Goal: Task Accomplishment & Management: Complete application form

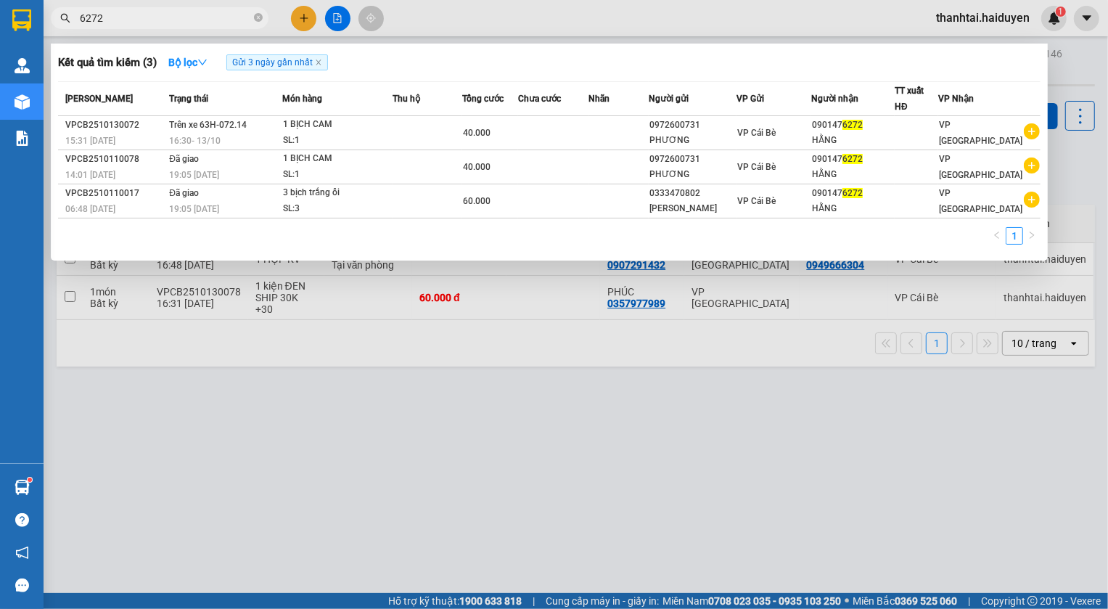
click at [308, 16] on div at bounding box center [554, 304] width 1108 height 609
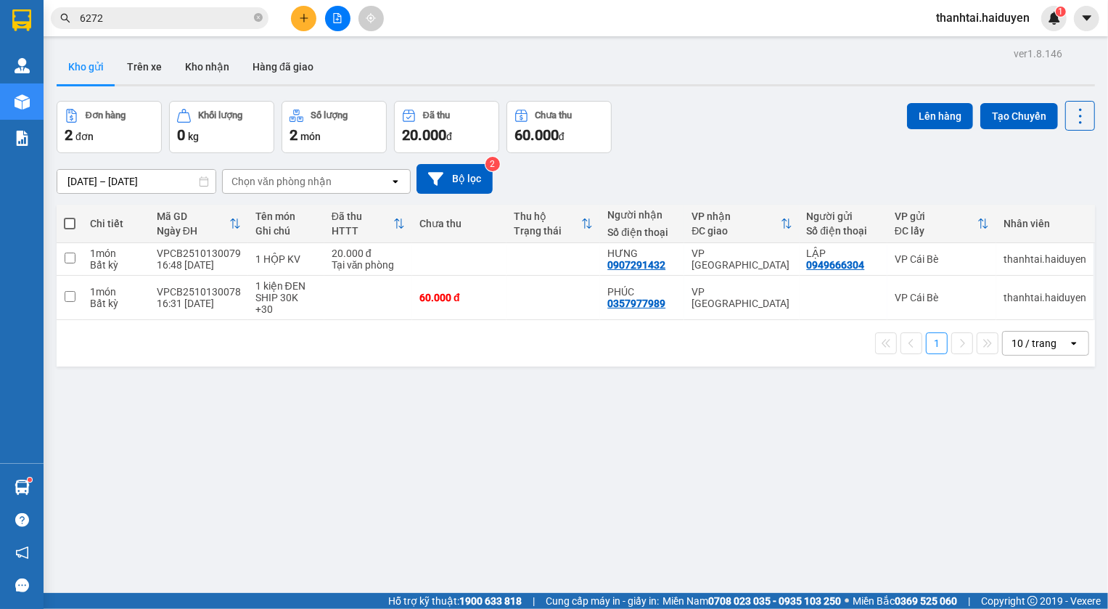
click at [320, 32] on div "Kết quả tìm kiếm ( 3 ) Bộ lọc Gửi 3 ngày gần nhất Mã ĐH Trạng thái Món hàng Thu…" at bounding box center [554, 18] width 1108 height 36
click at [303, 28] on button at bounding box center [303, 18] width 25 height 25
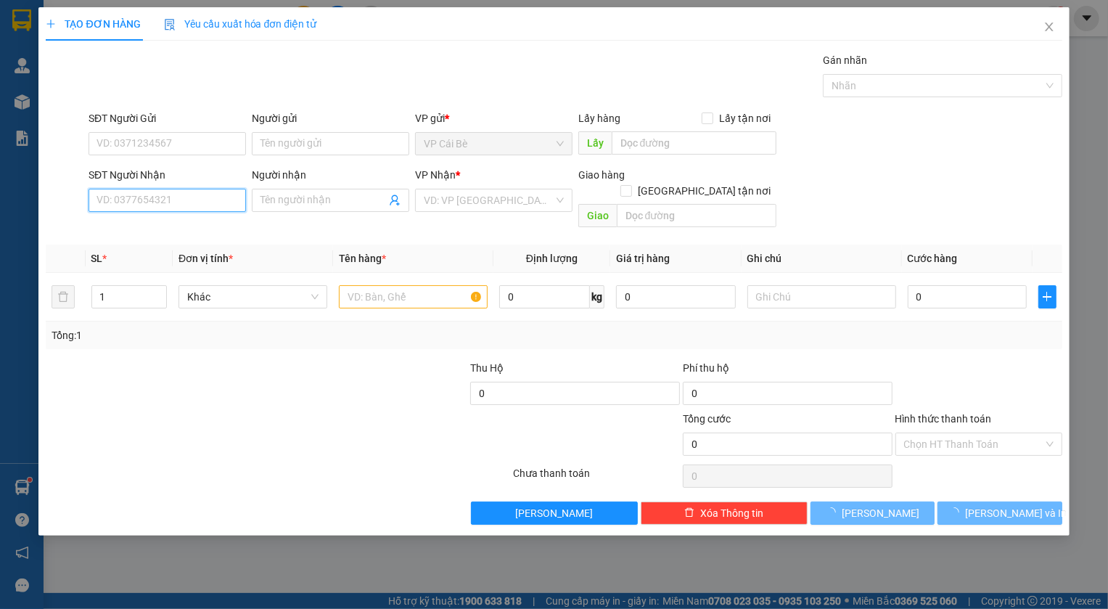
click at [173, 201] on input "SĐT Người Nhận" at bounding box center [167, 200] width 157 height 23
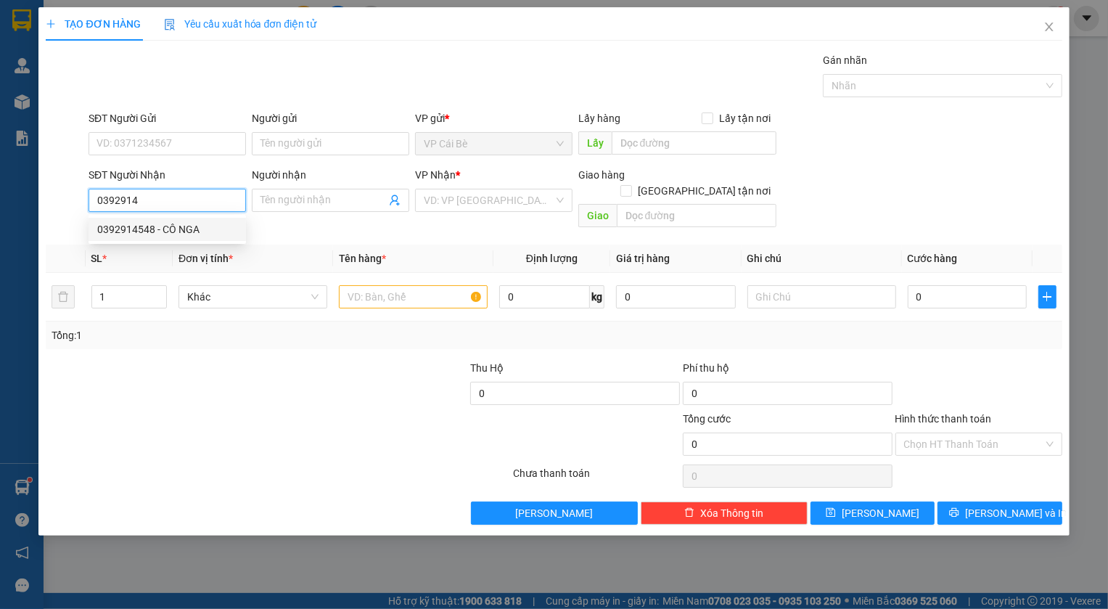
click at [151, 226] on div "0392914548 - CÔ NGA" at bounding box center [167, 229] width 140 height 16
type input "0392914548"
type input "CÔ NGA"
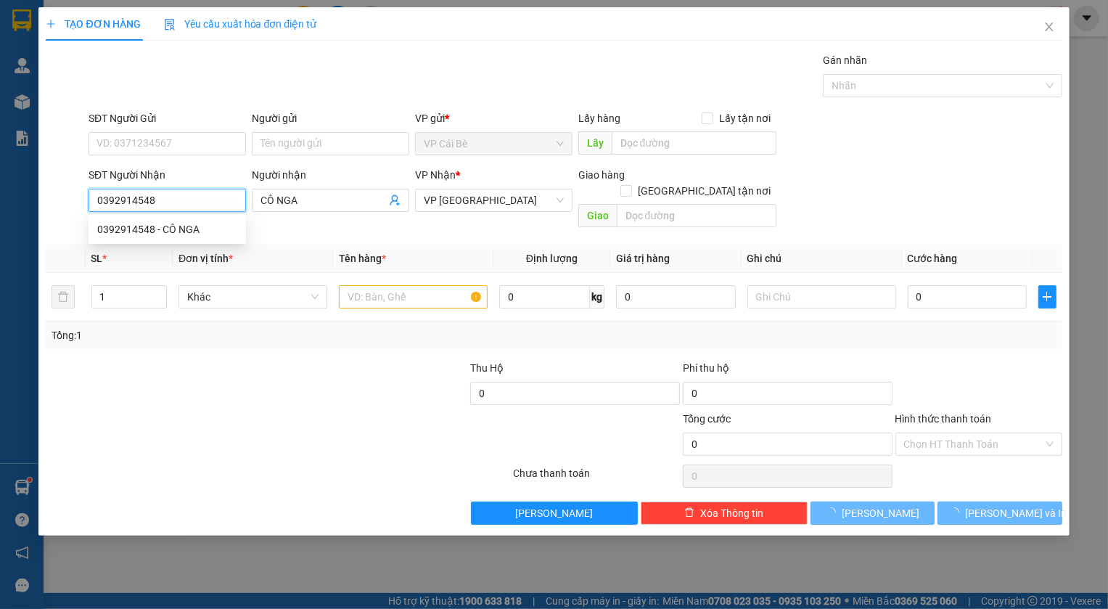
type input "20.000"
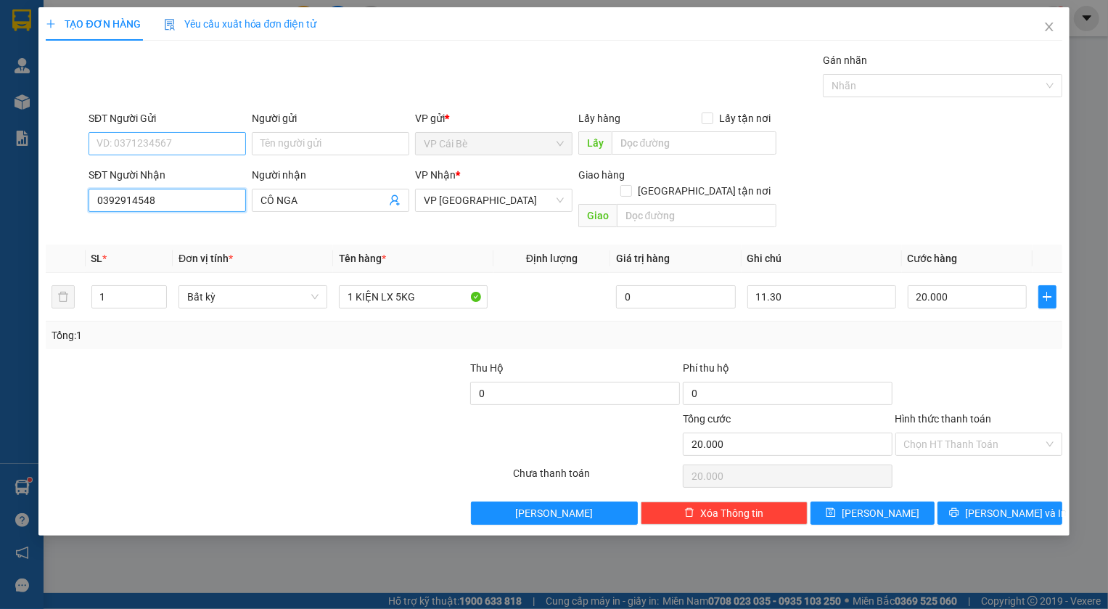
type input "0392914548"
click at [160, 140] on input "SĐT Người Gửi" at bounding box center [167, 143] width 157 height 23
click at [182, 170] on div "0979043256 - THÚY" at bounding box center [167, 173] width 140 height 16
type input "0979043256"
type input "THÚY"
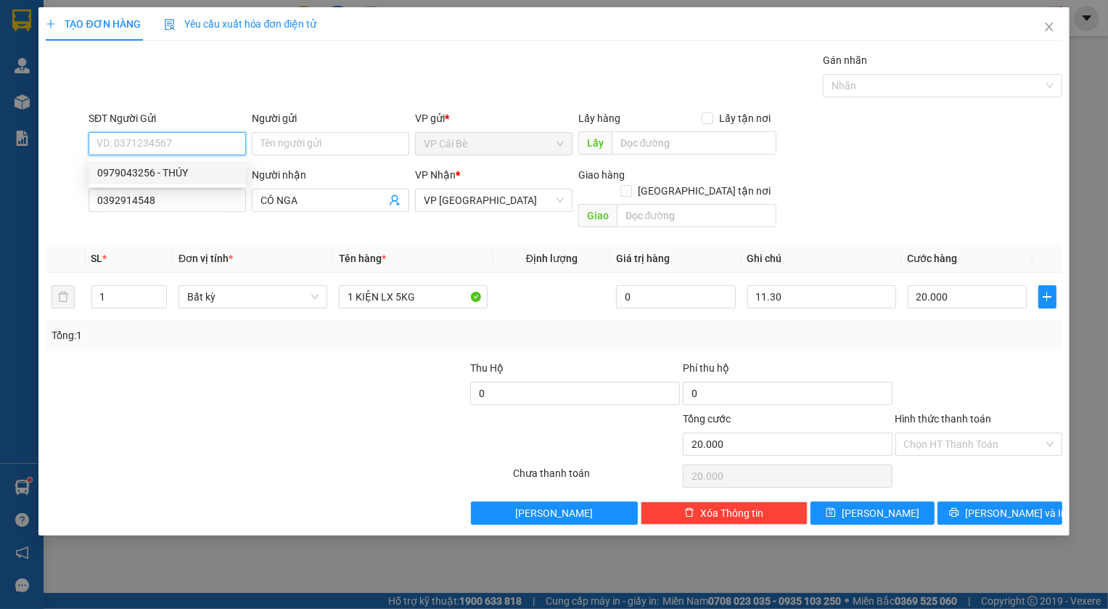
type input "CHỢ BÌNH PHÚ"
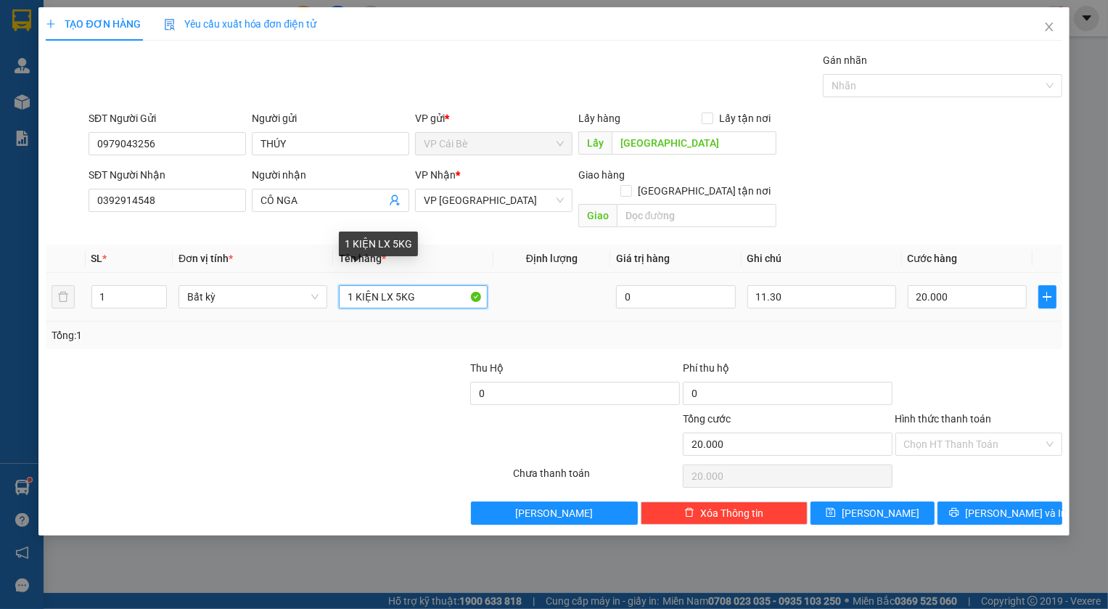
click at [400, 285] on input "1 KIỆN LX 5KG" at bounding box center [413, 296] width 149 height 23
type input "1 KIỆN LX 10KG"
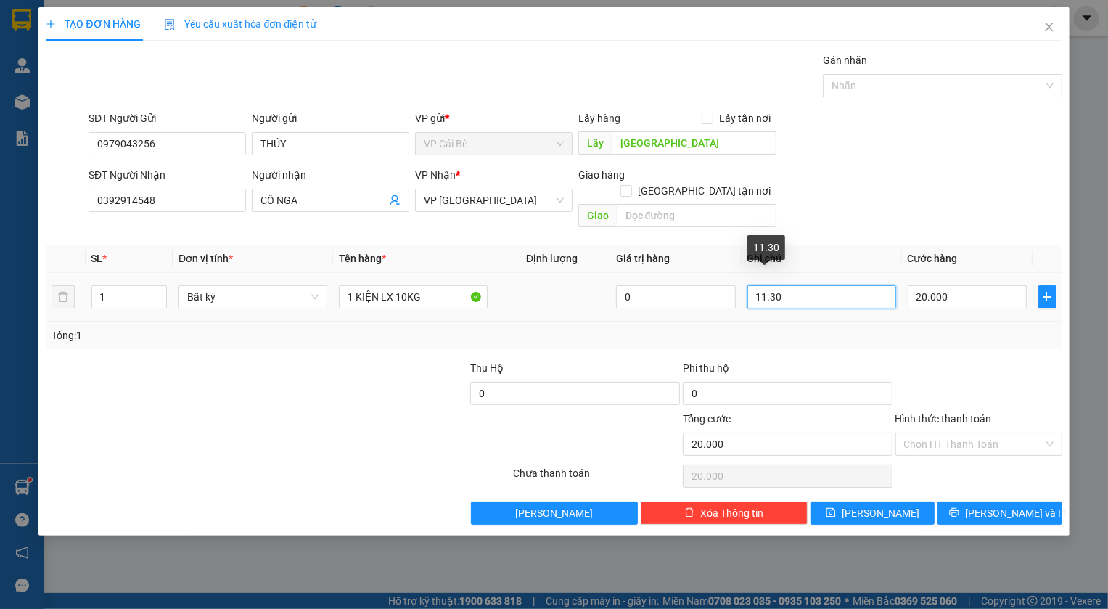
drag, startPoint x: 764, startPoint y: 286, endPoint x: 754, endPoint y: 286, distance: 9.4
click at [754, 286] on input "11.30" at bounding box center [822, 296] width 149 height 23
click at [764, 288] on input "11.30" at bounding box center [822, 296] width 149 height 23
click at [767, 285] on input "11.30" at bounding box center [822, 296] width 149 height 23
type input "8.30"
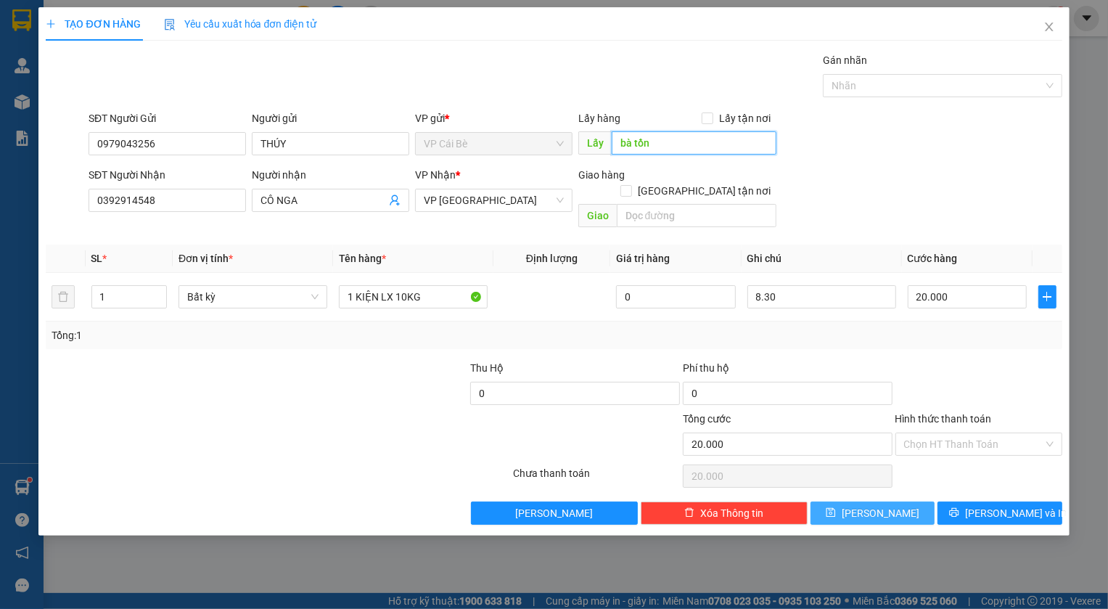
type input "bà tồn"
click at [893, 502] on button "[PERSON_NAME]" at bounding box center [873, 513] width 125 height 23
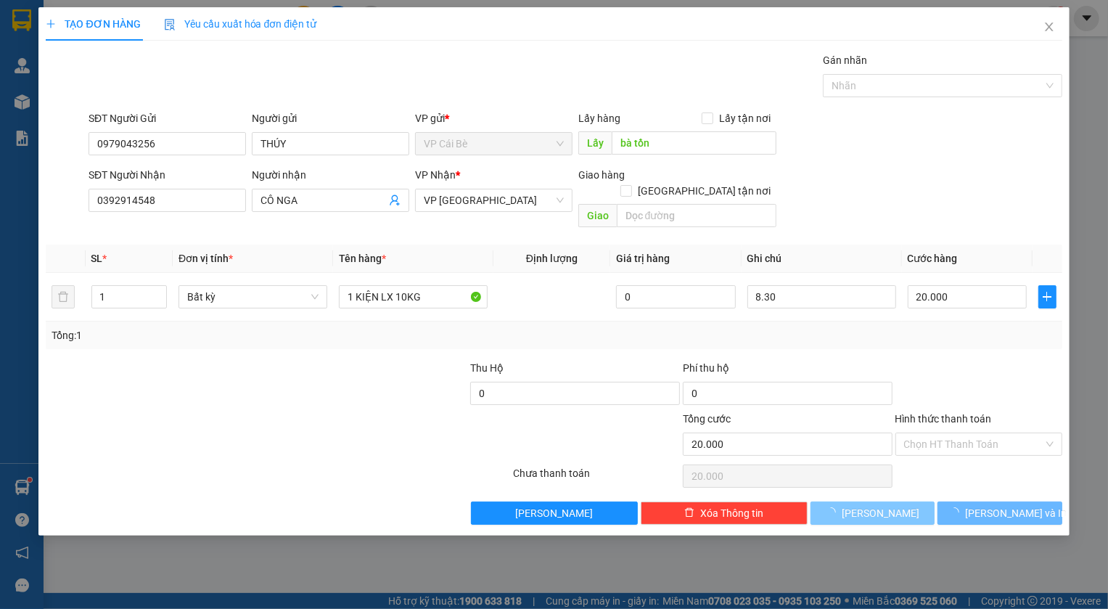
type input "0"
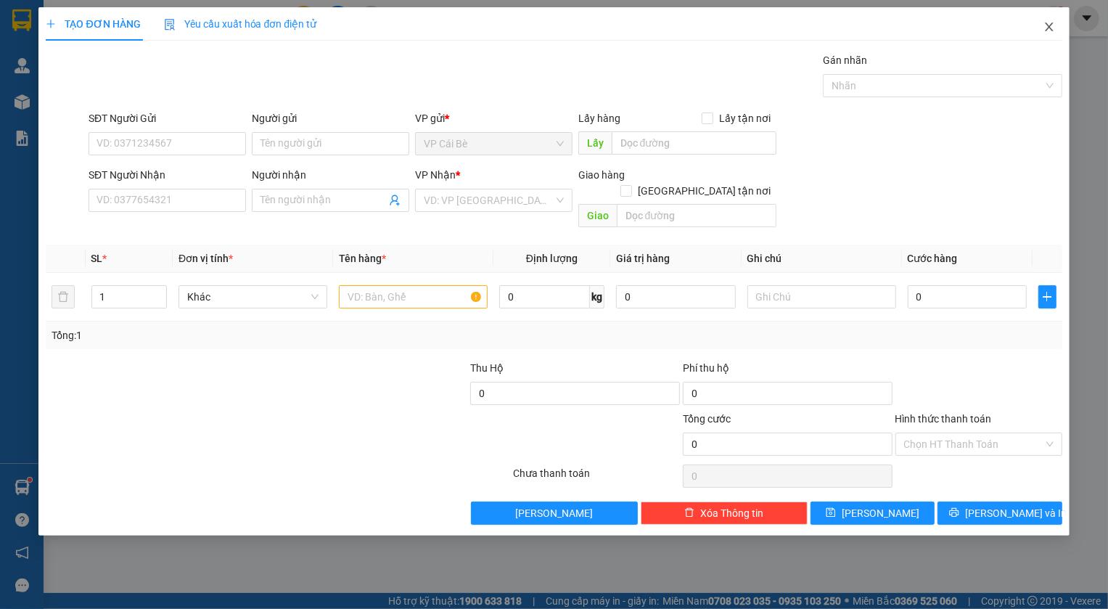
click at [1052, 28] on icon "close" at bounding box center [1050, 27] width 12 height 12
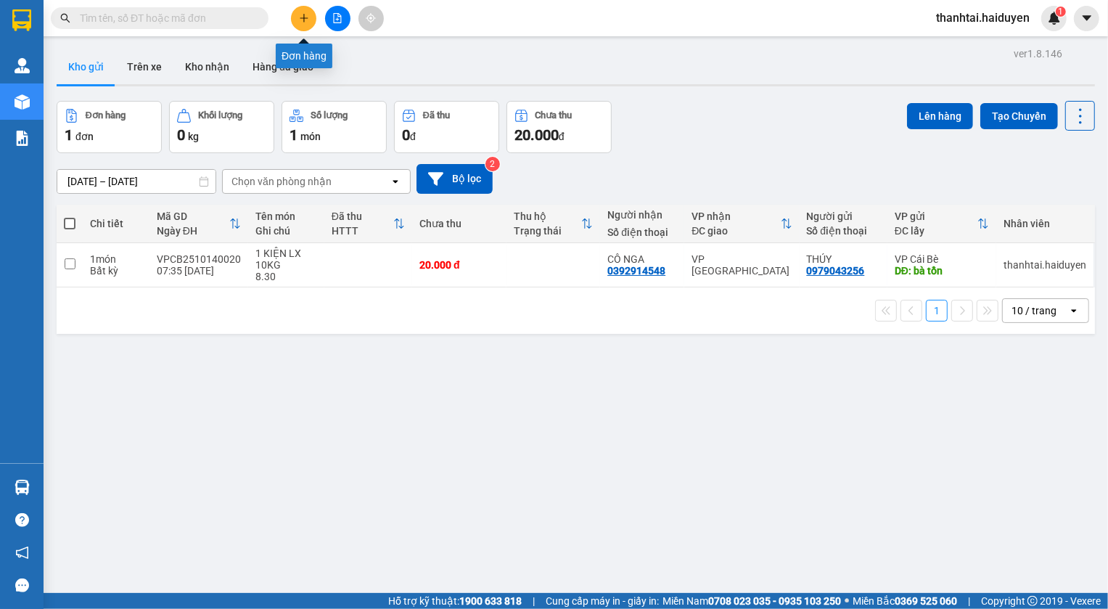
click at [301, 20] on icon "plus" at bounding box center [304, 18] width 10 height 10
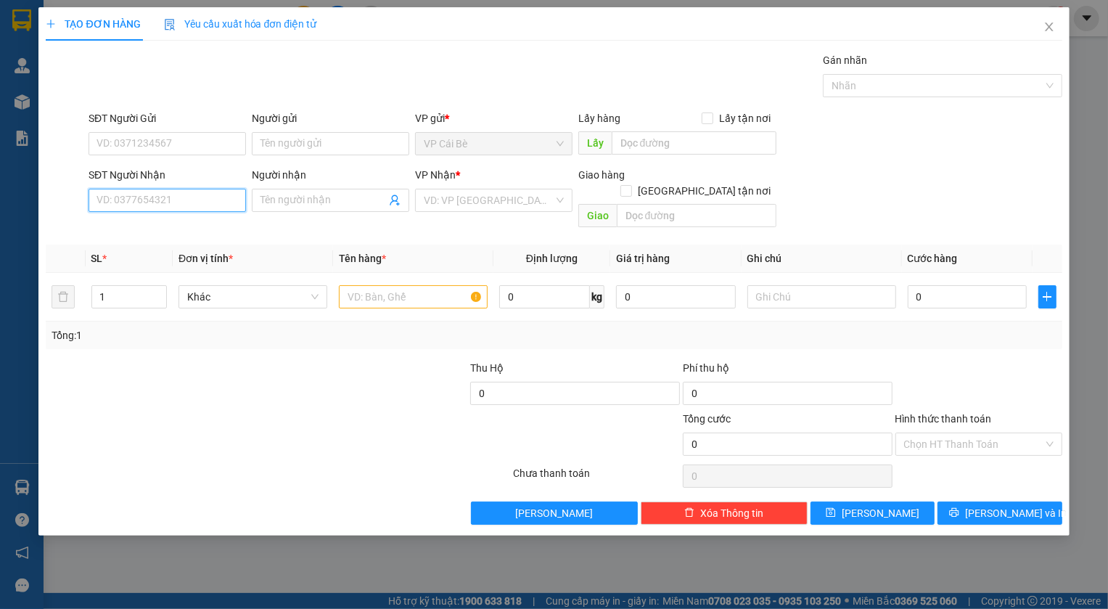
click at [189, 200] on input "SĐT Người Nhận" at bounding box center [167, 200] width 157 height 23
type input "0903030676"
click at [160, 228] on div "0903030676 - THƯ" at bounding box center [167, 229] width 140 height 16
type input "THƯ"
type input "20.000"
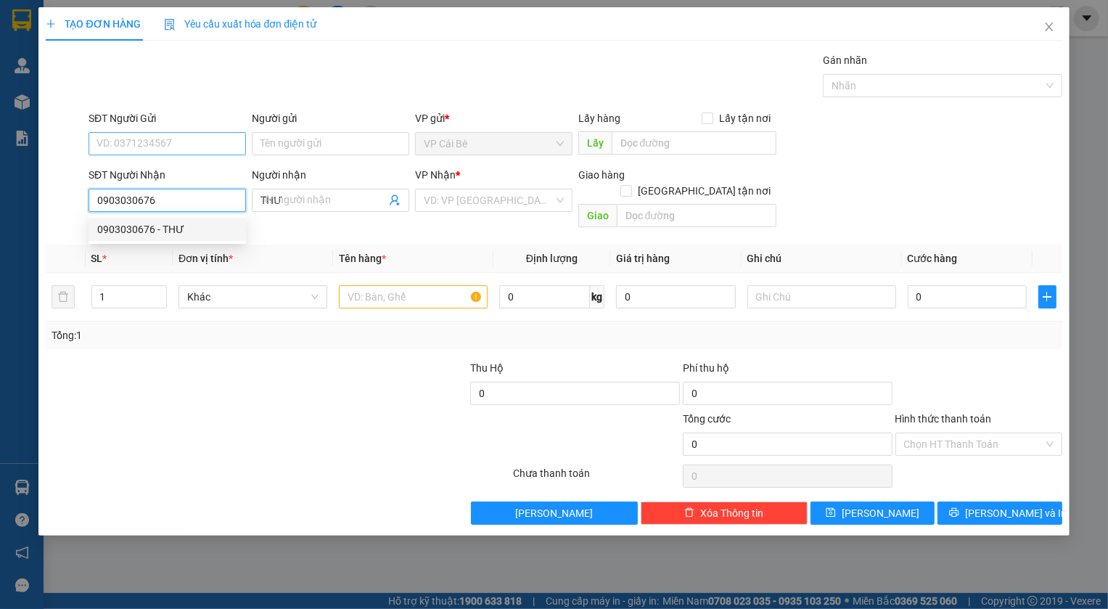
type input "20.000"
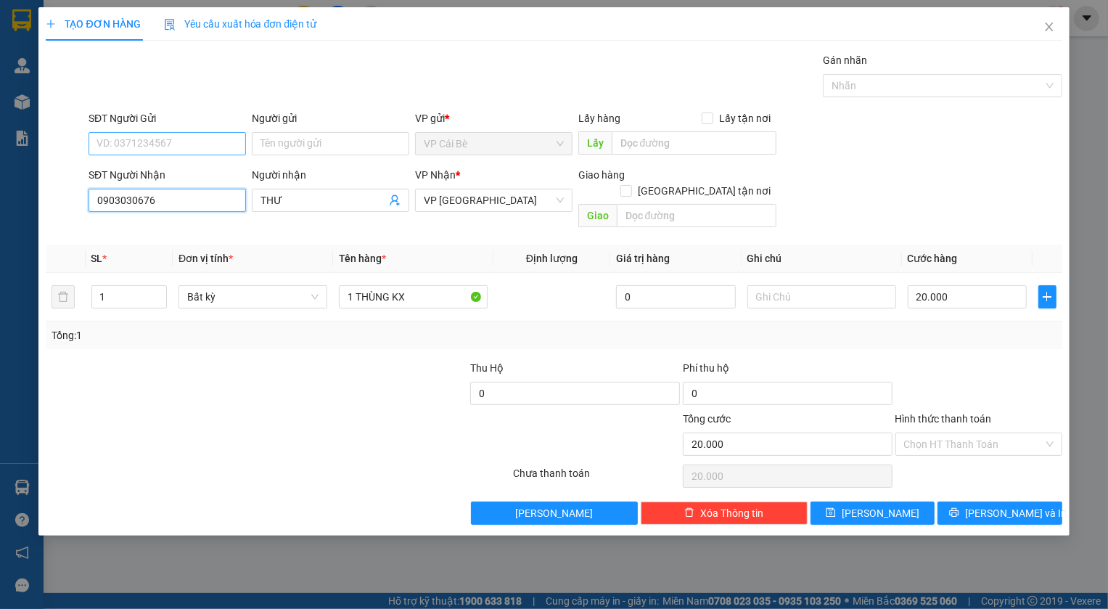
type input "0903030676"
click at [144, 136] on input "SĐT Người Gửi" at bounding box center [167, 143] width 157 height 23
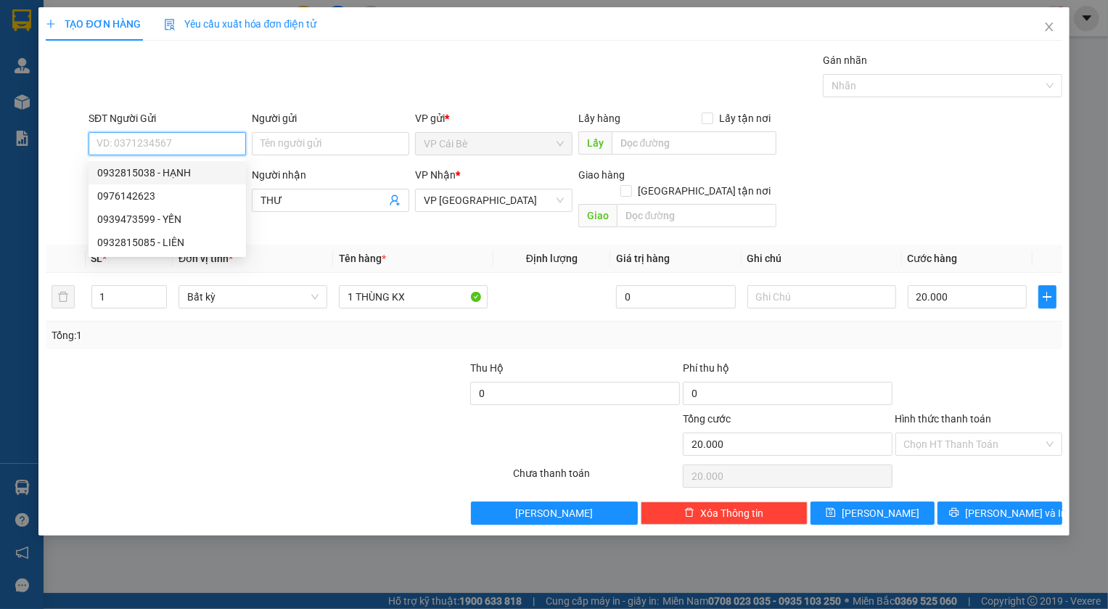
click at [155, 146] on input "SĐT Người Gửi" at bounding box center [167, 143] width 157 height 23
type input "0932815085"
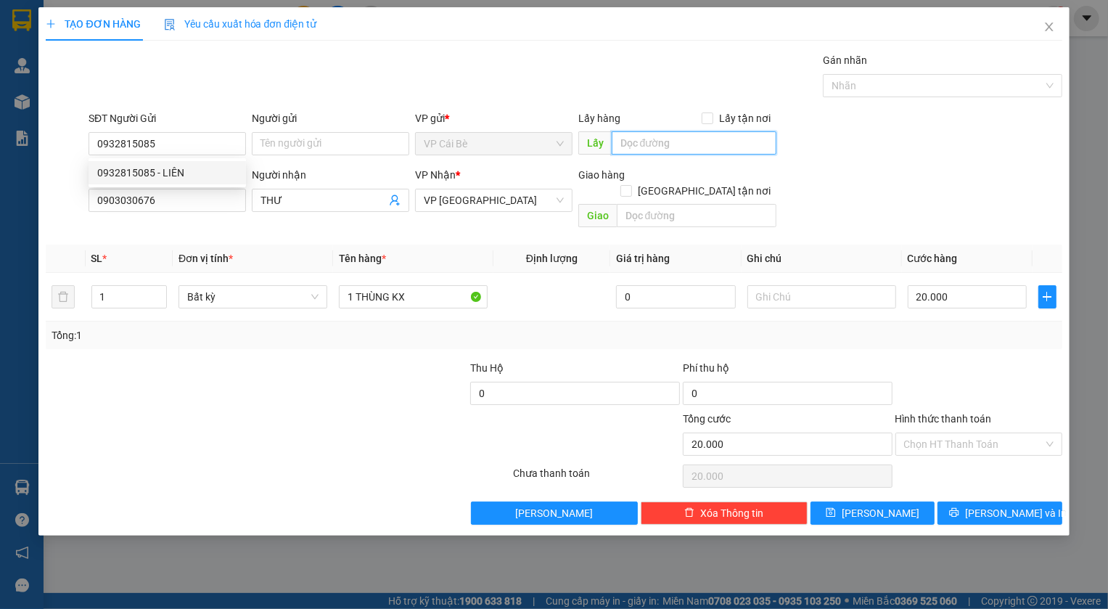
click at [640, 136] on input "text" at bounding box center [694, 142] width 165 height 23
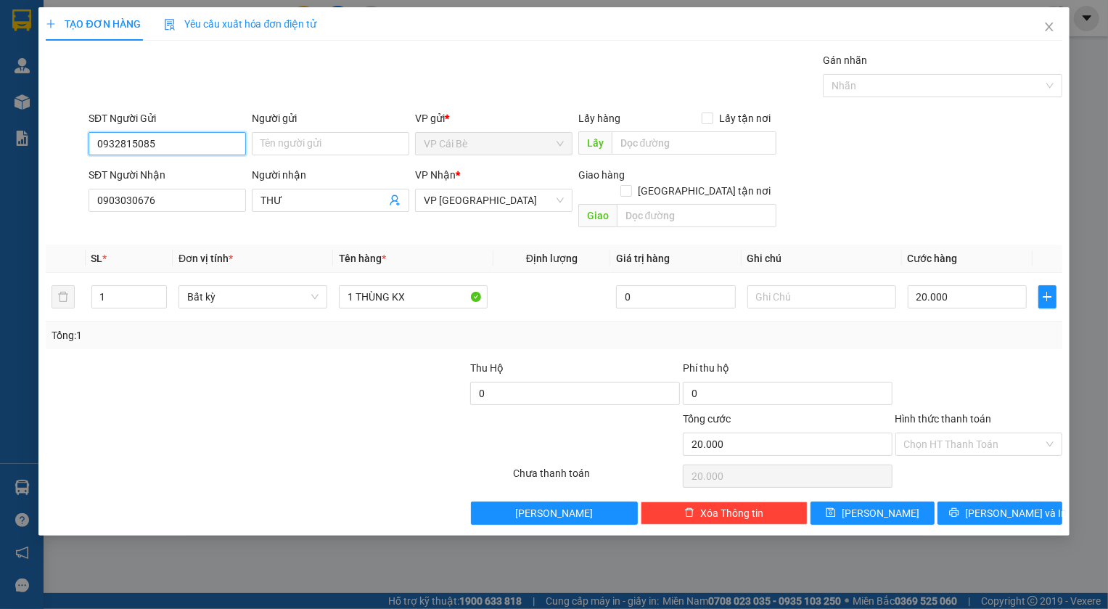
click at [171, 144] on input "0932815085" at bounding box center [167, 143] width 157 height 23
click at [155, 173] on div "0932815085 - LIÊN" at bounding box center [167, 173] width 140 height 16
type input "LIÊN"
type input "NAM ANH CB"
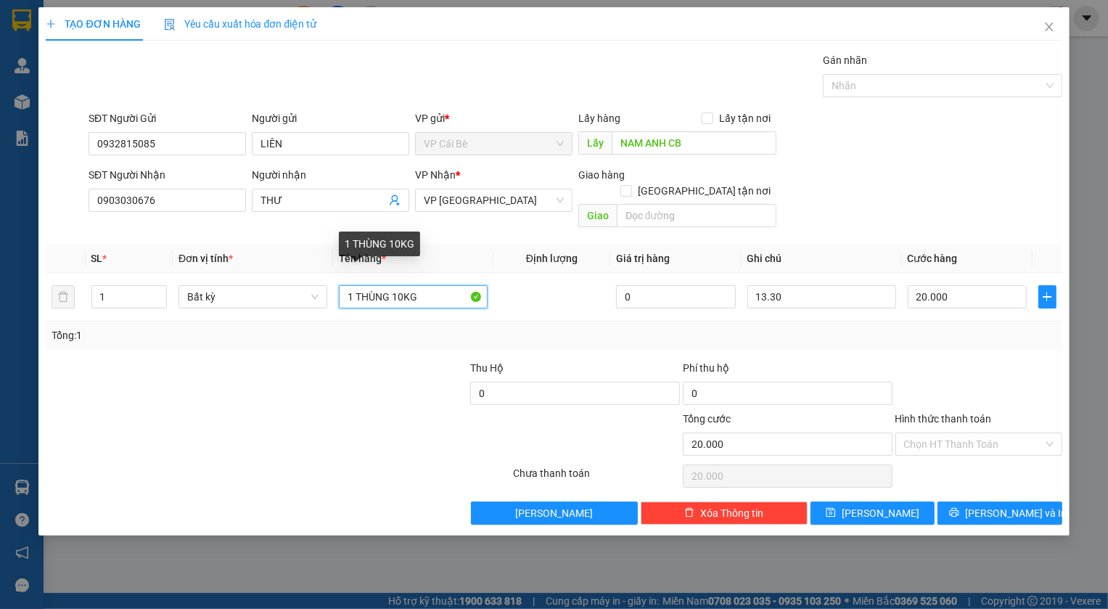
drag, startPoint x: 355, startPoint y: 282, endPoint x: 705, endPoint y: 333, distance: 354.3
click at [705, 333] on div "Transit Pickup Surcharge Ids Transit Deliver Surcharge Ids Transit Deliver Surc…" at bounding box center [554, 288] width 1016 height 472
type input "1 hộp"
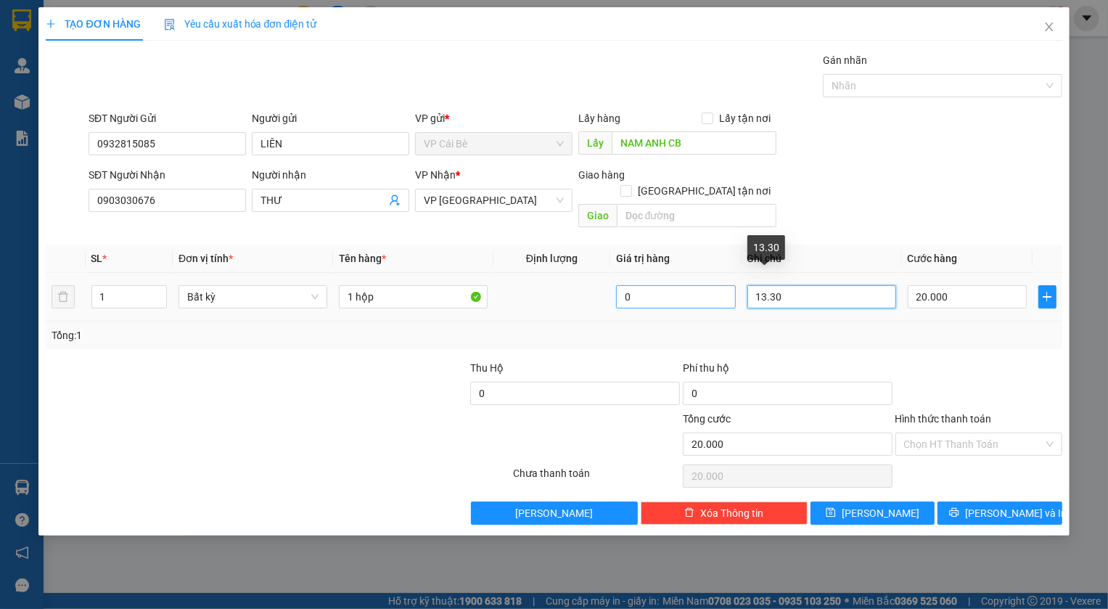
drag, startPoint x: 768, startPoint y: 279, endPoint x: 728, endPoint y: 278, distance: 39.9
click at [728, 279] on tr "1 Bất kỳ 1 hộp 0 13.30 20.000" at bounding box center [554, 297] width 1016 height 49
type input "8.30"
click at [957, 433] on input "Hình thức thanh toán" at bounding box center [973, 444] width 139 height 22
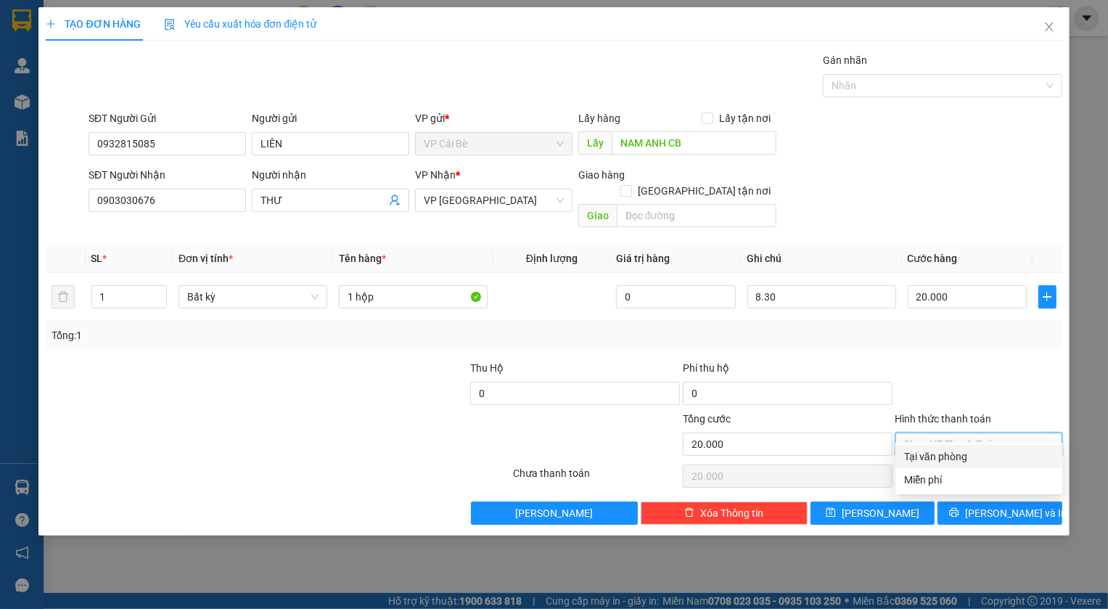
click at [969, 459] on div "Tại văn phòng" at bounding box center [979, 457] width 150 height 16
type input "0"
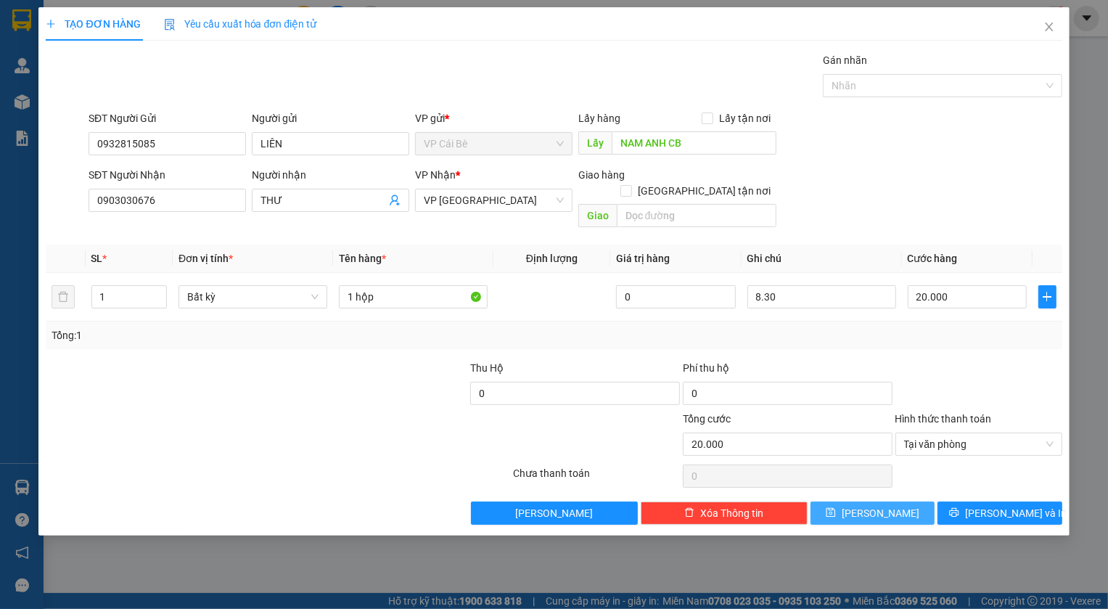
click at [876, 505] on span "[PERSON_NAME]" at bounding box center [881, 513] width 78 height 16
type input "0"
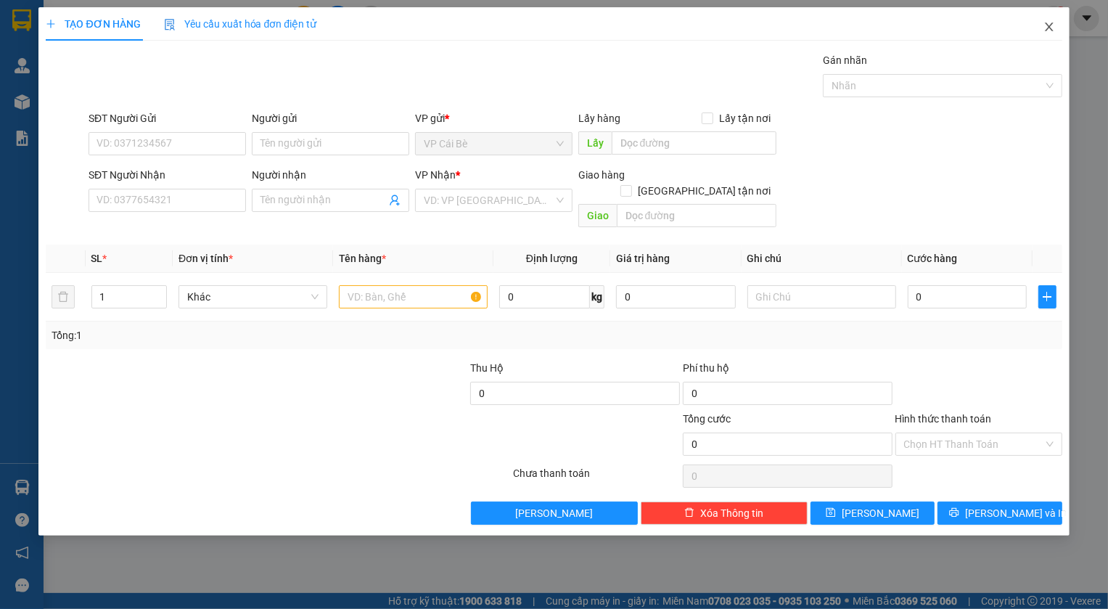
click at [1044, 27] on icon "close" at bounding box center [1050, 27] width 12 height 12
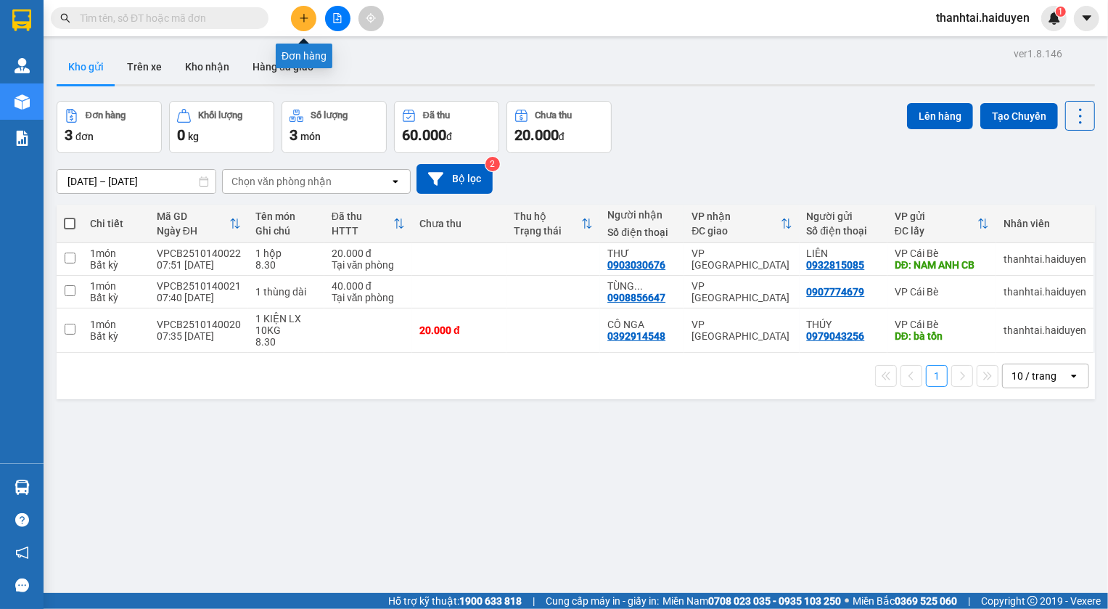
click at [303, 24] on button at bounding box center [303, 18] width 25 height 25
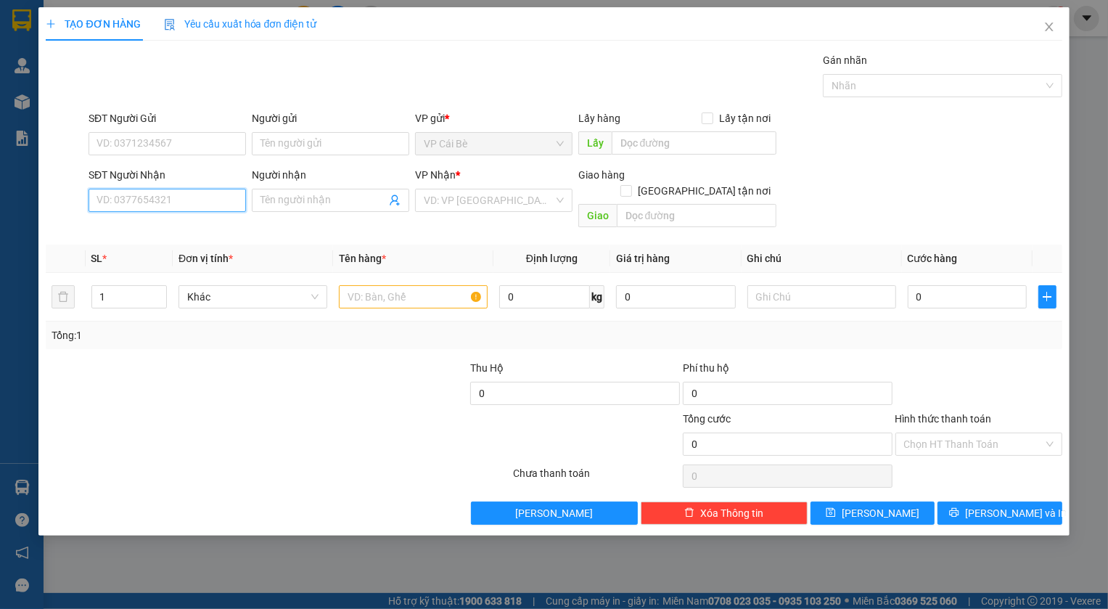
click at [193, 201] on input "SĐT Người Nhận" at bounding box center [167, 200] width 157 height 23
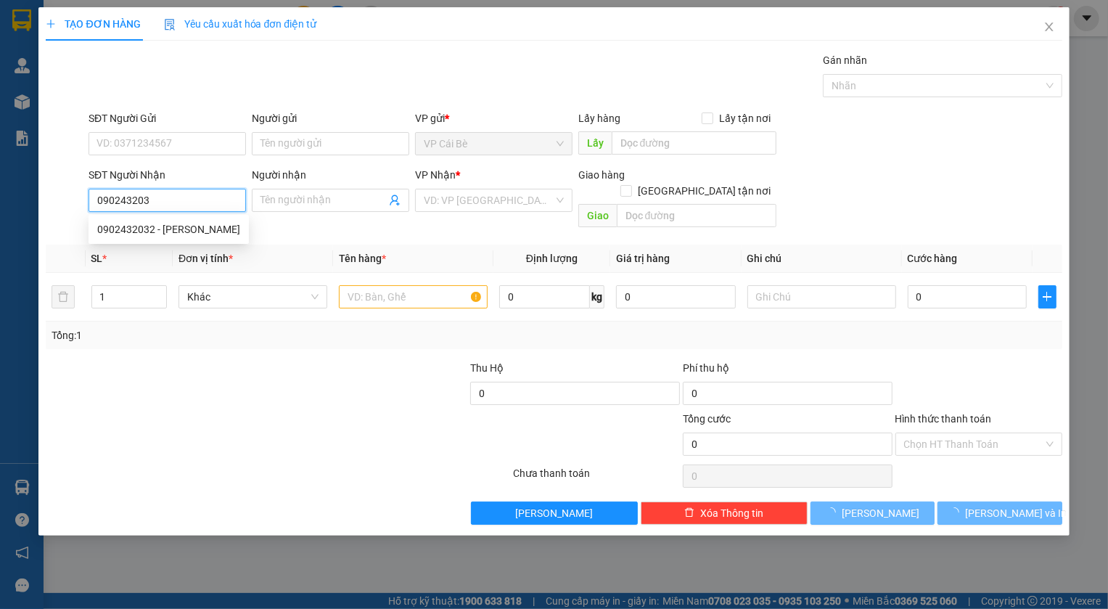
type input "0902432032"
click at [136, 218] on div "0902432032 - [PERSON_NAME]" at bounding box center [169, 229] width 160 height 23
type input "TRINH"
type input "80.000"
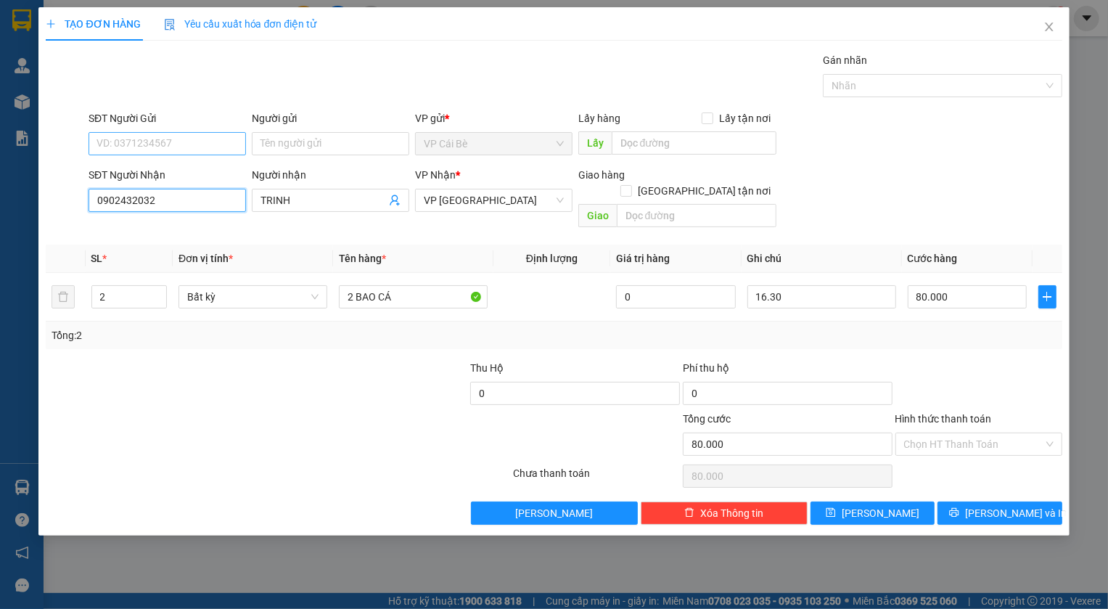
type input "0902432032"
click at [139, 149] on input "SĐT Người Gửi" at bounding box center [167, 143] width 157 height 23
click at [184, 168] on div "0949235491 - NHƯ" at bounding box center [167, 173] width 140 height 16
type input "0949235491"
type input "NHƯ"
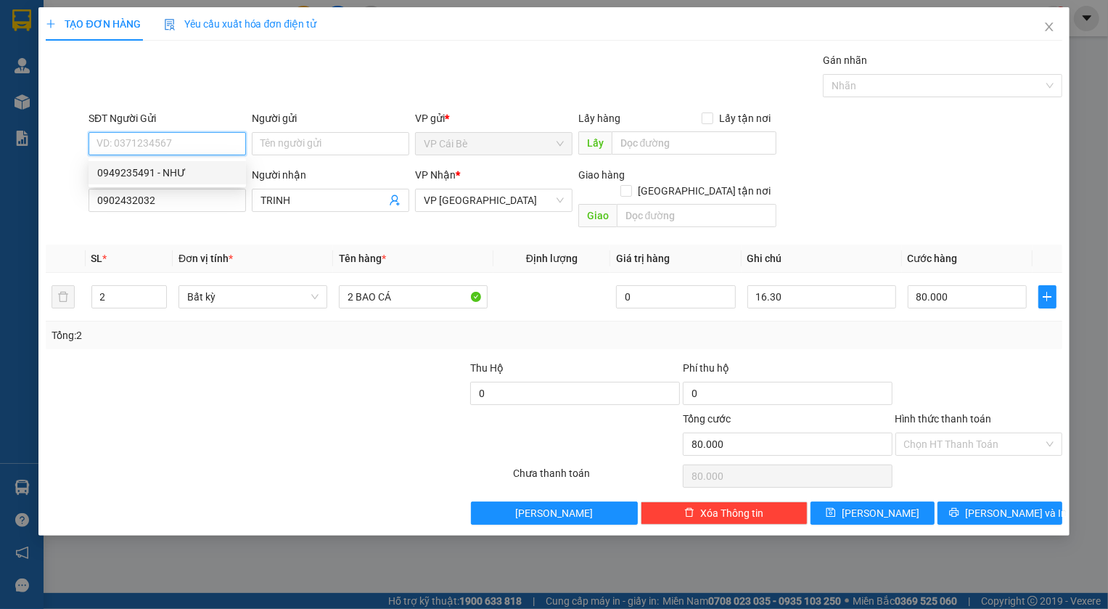
type input "CẦU BÀ TỒN"
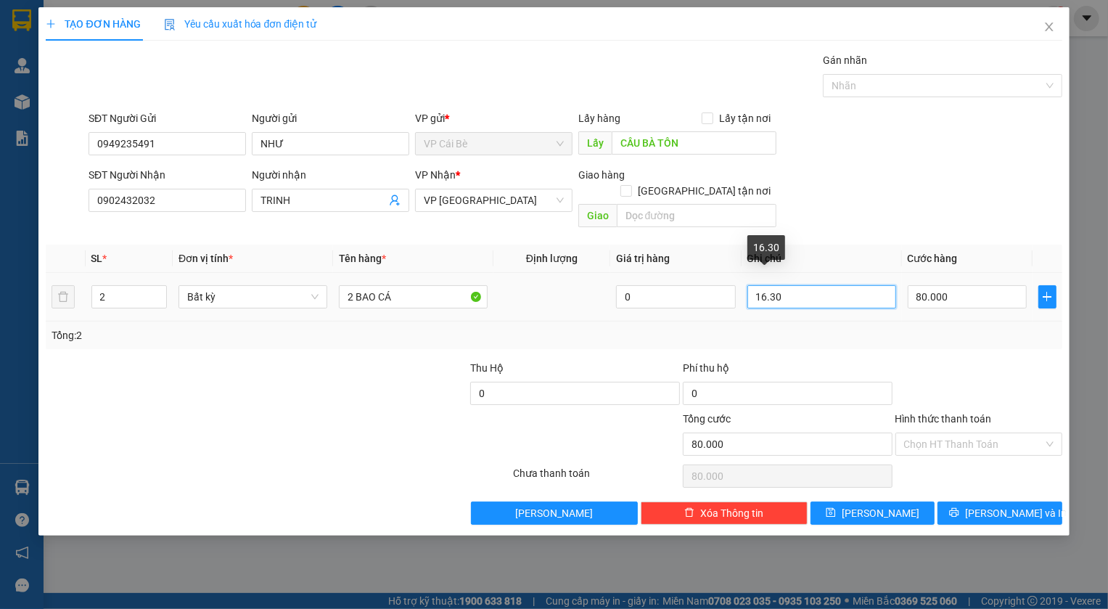
drag, startPoint x: 765, startPoint y: 280, endPoint x: 758, endPoint y: 282, distance: 7.4
click at [758, 285] on input "16.30" at bounding box center [822, 296] width 149 height 23
type input "9.30"
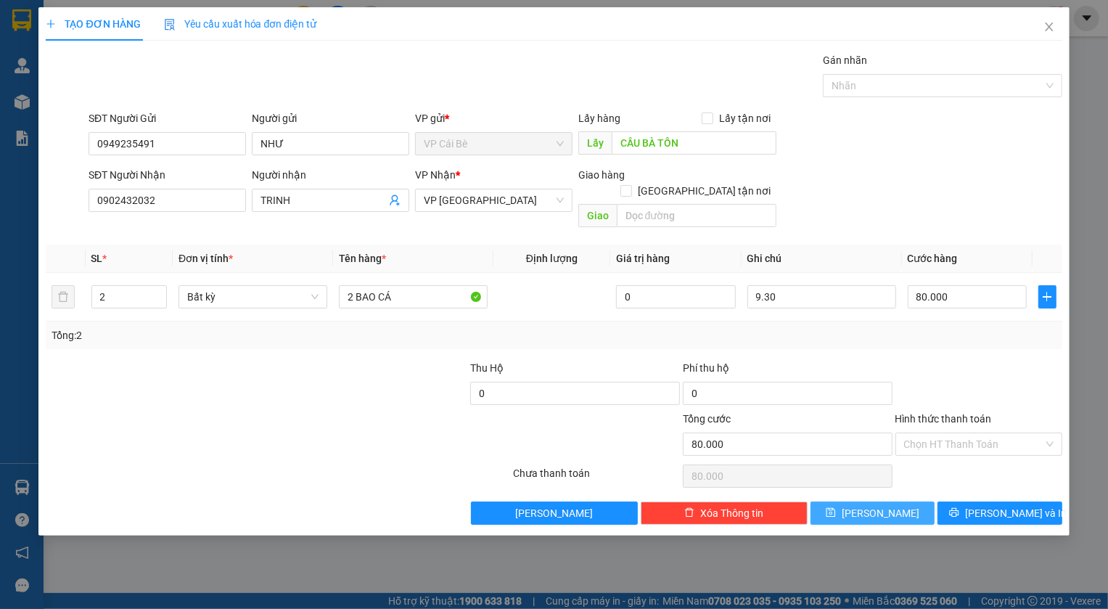
click at [906, 502] on button "[PERSON_NAME]" at bounding box center [873, 513] width 125 height 23
type input "0"
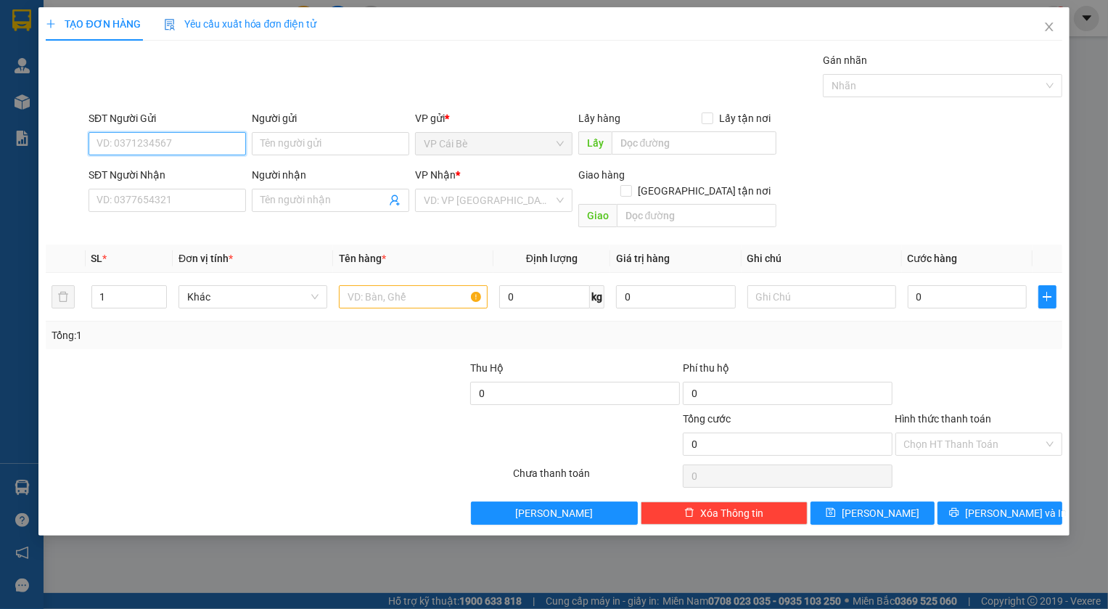
click at [203, 147] on input "SĐT Người Gửi" at bounding box center [167, 143] width 157 height 23
type input "006"
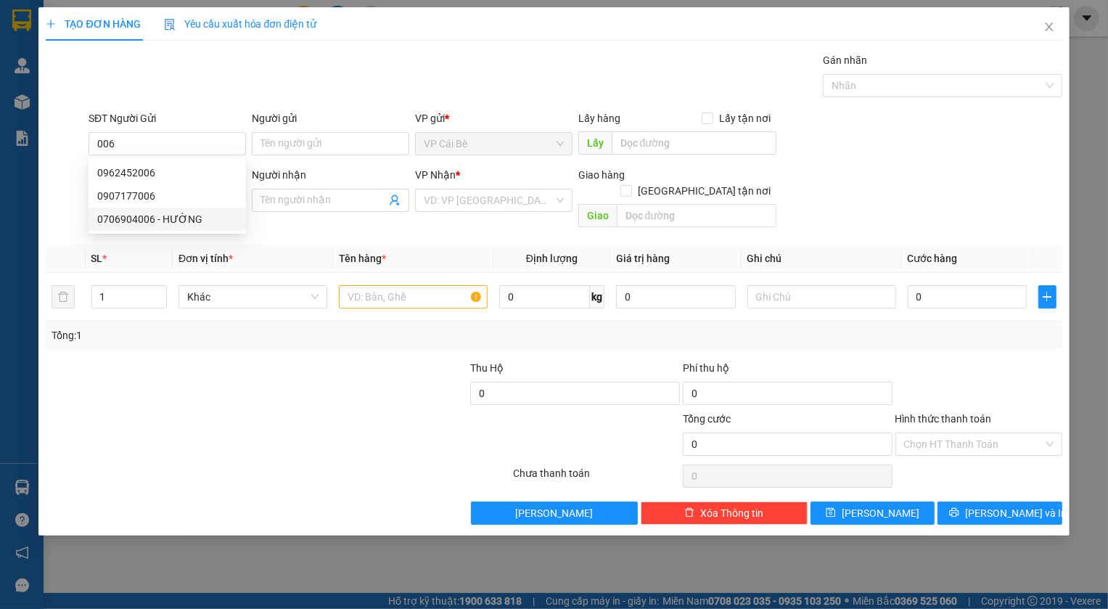
click at [224, 561] on div "TẠO ĐƠN HÀNG Yêu cầu xuất hóa đơn điện tử Transit Pickup Surcharge Ids Transit …" at bounding box center [554, 304] width 1108 height 609
click at [1052, 27] on icon "close" at bounding box center [1050, 27] width 12 height 12
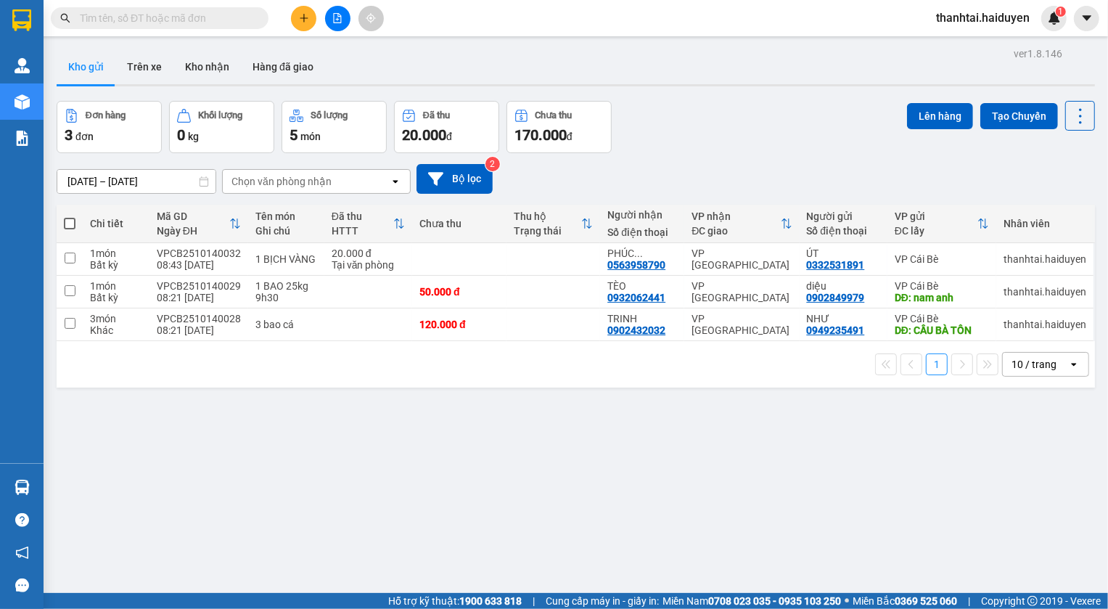
click at [464, 486] on div "ver 1.8.146 Kho gửi Trên xe Kho nhận Hàng đã giao Đơn hàng 3 đơn Khối lượng 0 k…" at bounding box center [576, 348] width 1050 height 609
